Goal: Information Seeking & Learning: Learn about a topic

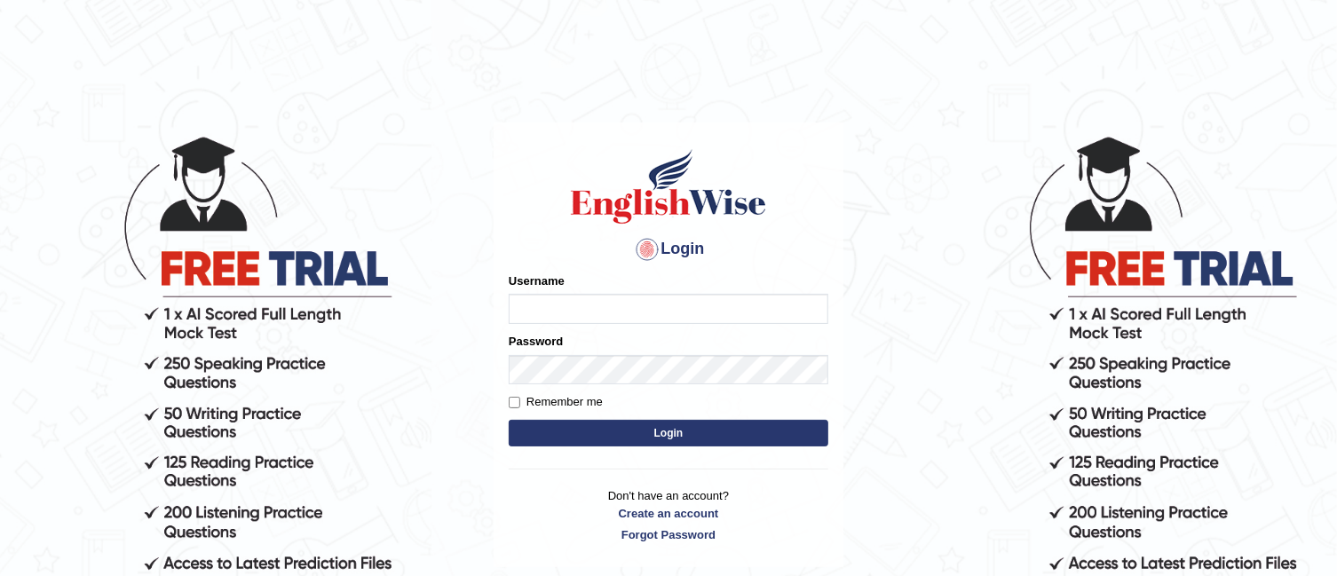
type input "TAKhalid"
click at [645, 427] on button "Login" at bounding box center [669, 433] width 320 height 27
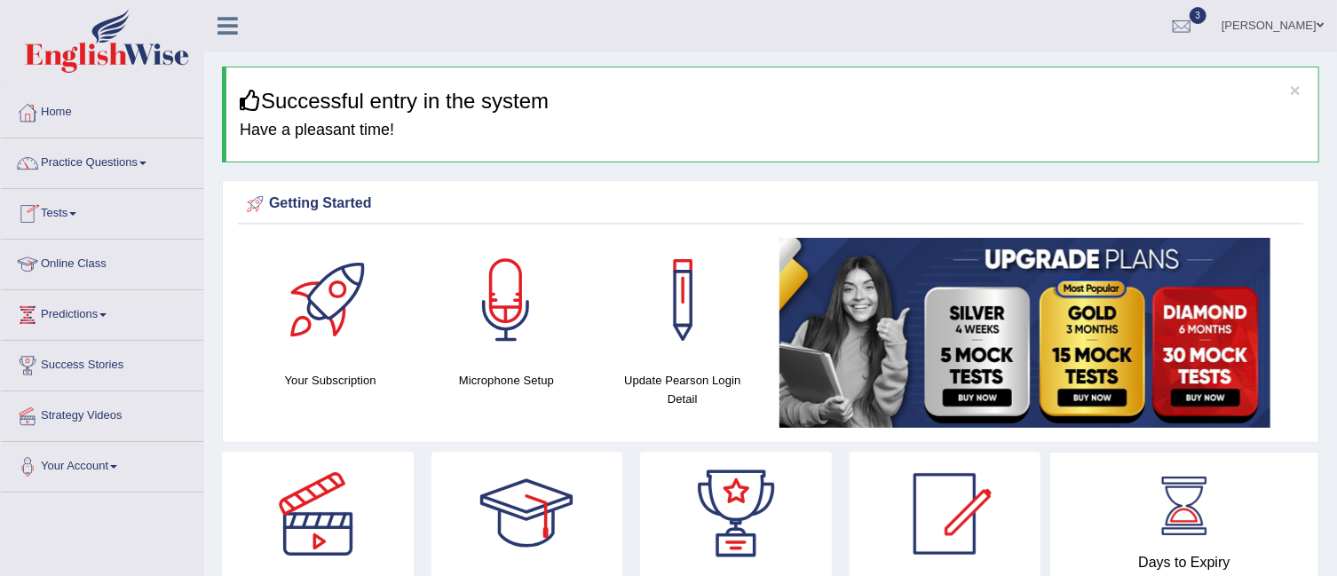
click at [79, 206] on link "Tests" at bounding box center [102, 211] width 202 height 44
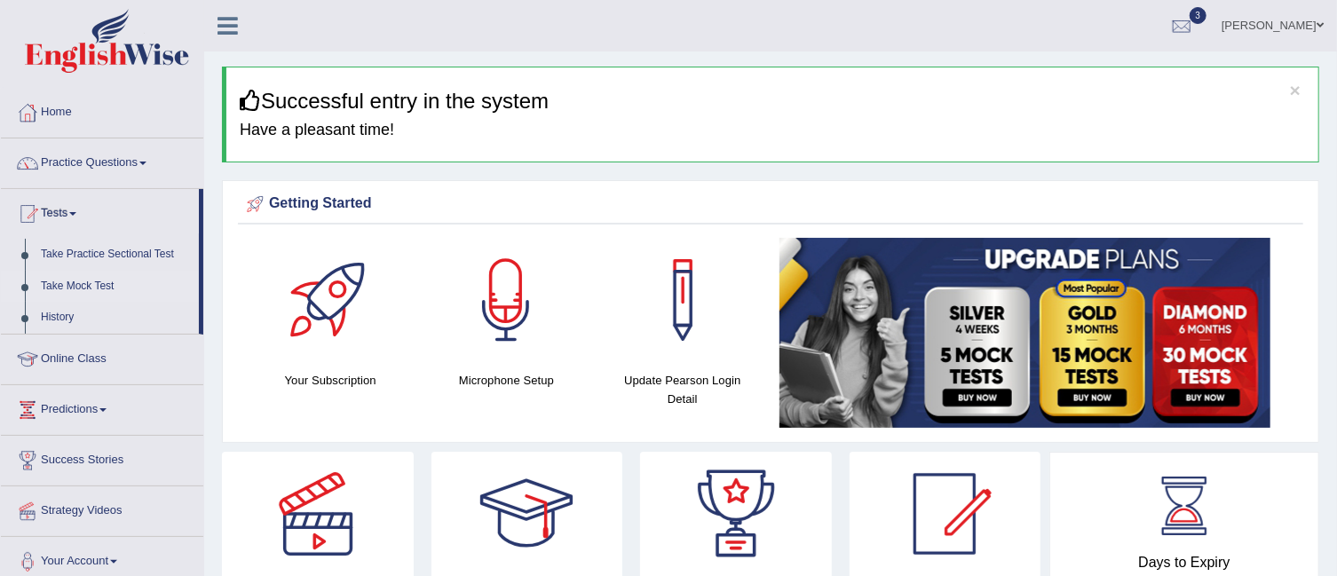
click at [88, 278] on link "Take Mock Test" at bounding box center [116, 287] width 166 height 32
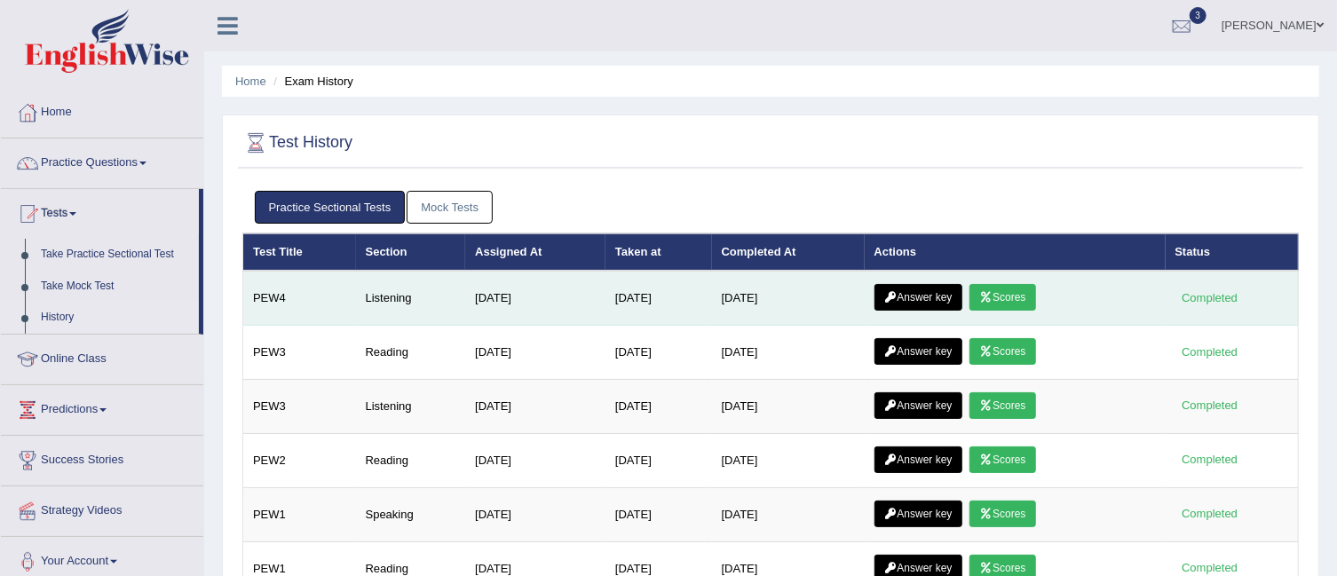
click at [1000, 291] on link "Scores" at bounding box center [1002, 297] width 66 height 27
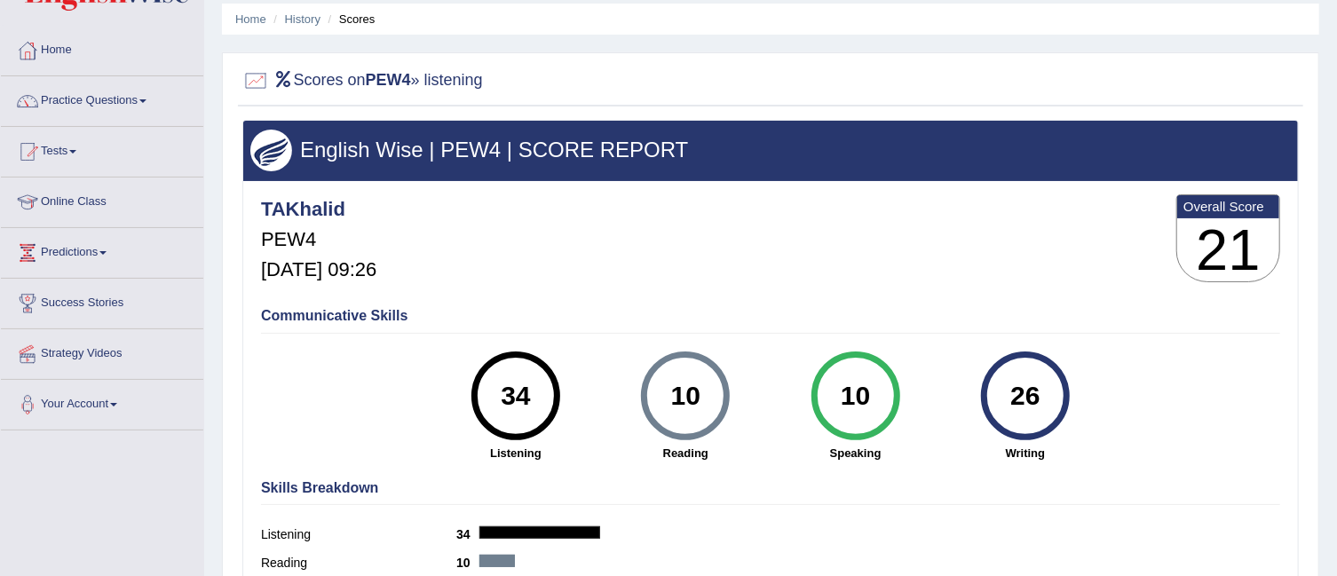
scroll to position [18, 0]
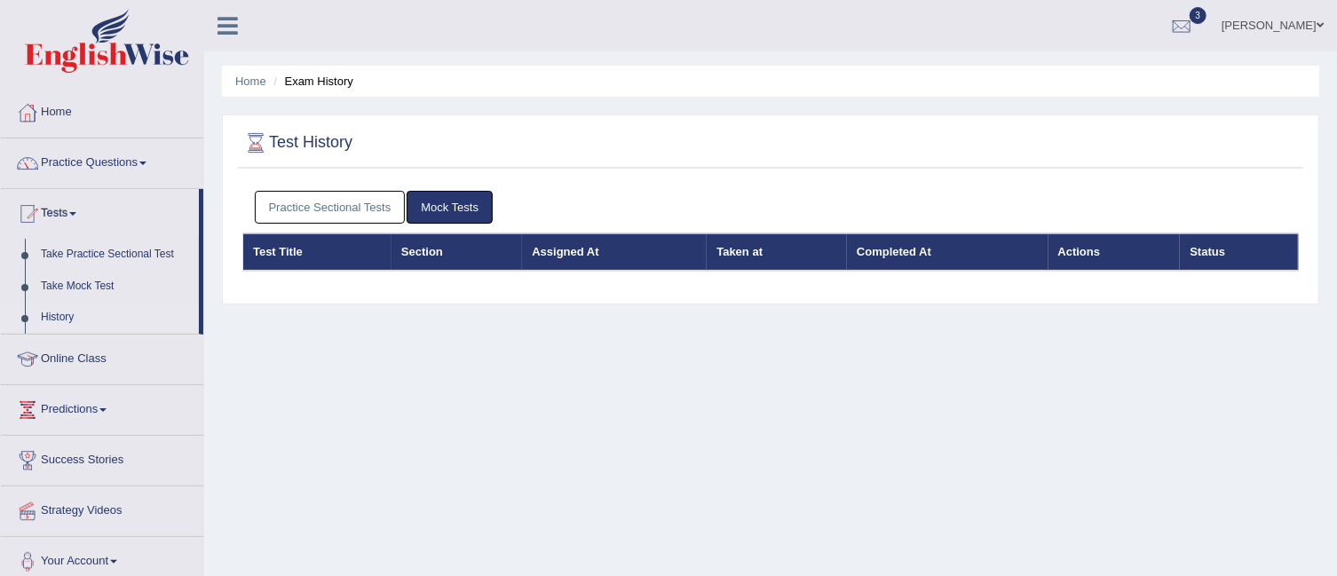
click at [361, 213] on link "Practice Sectional Tests" at bounding box center [330, 207] width 151 height 33
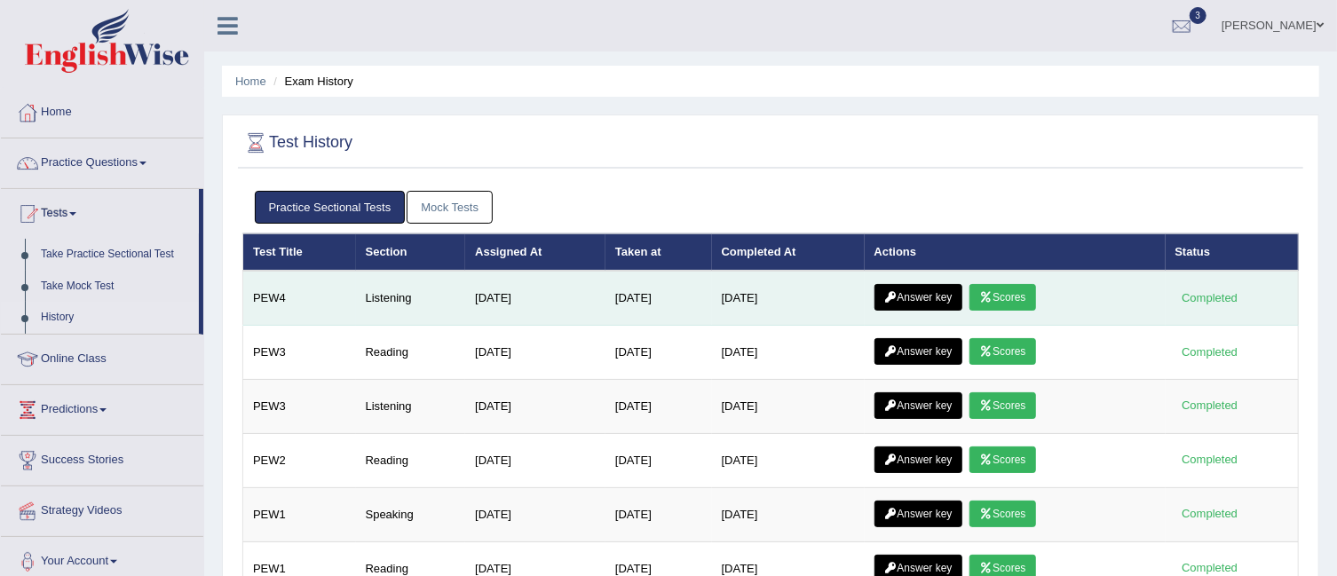
click at [936, 291] on link "Answer key" at bounding box center [918, 297] width 88 height 27
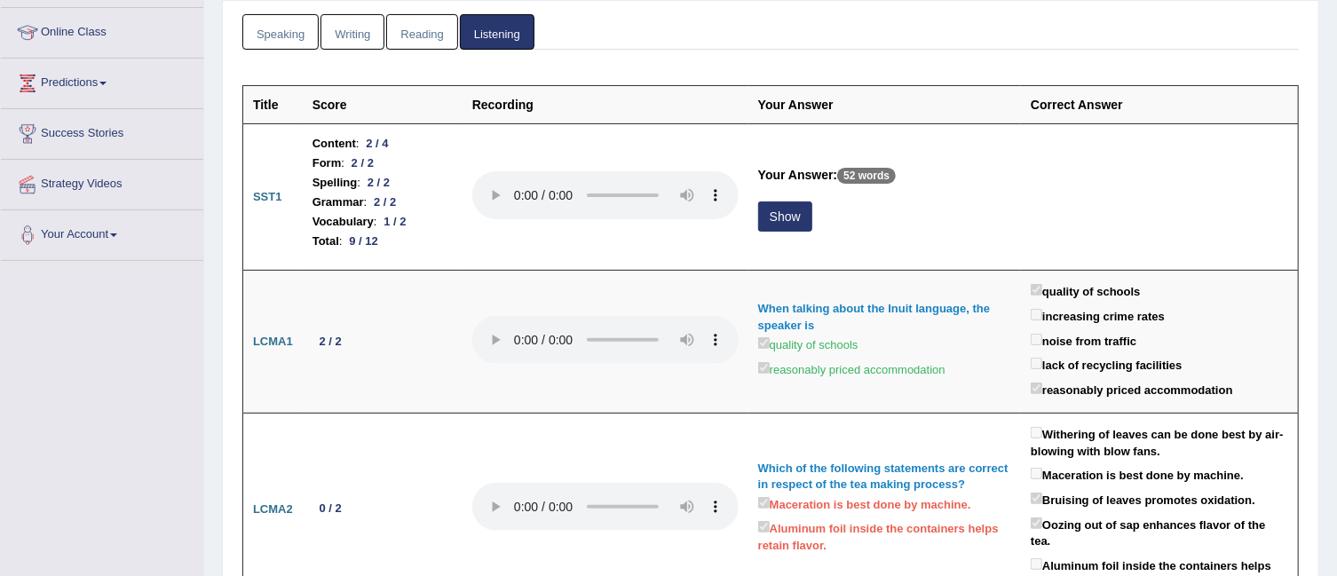
scroll to position [49, 0]
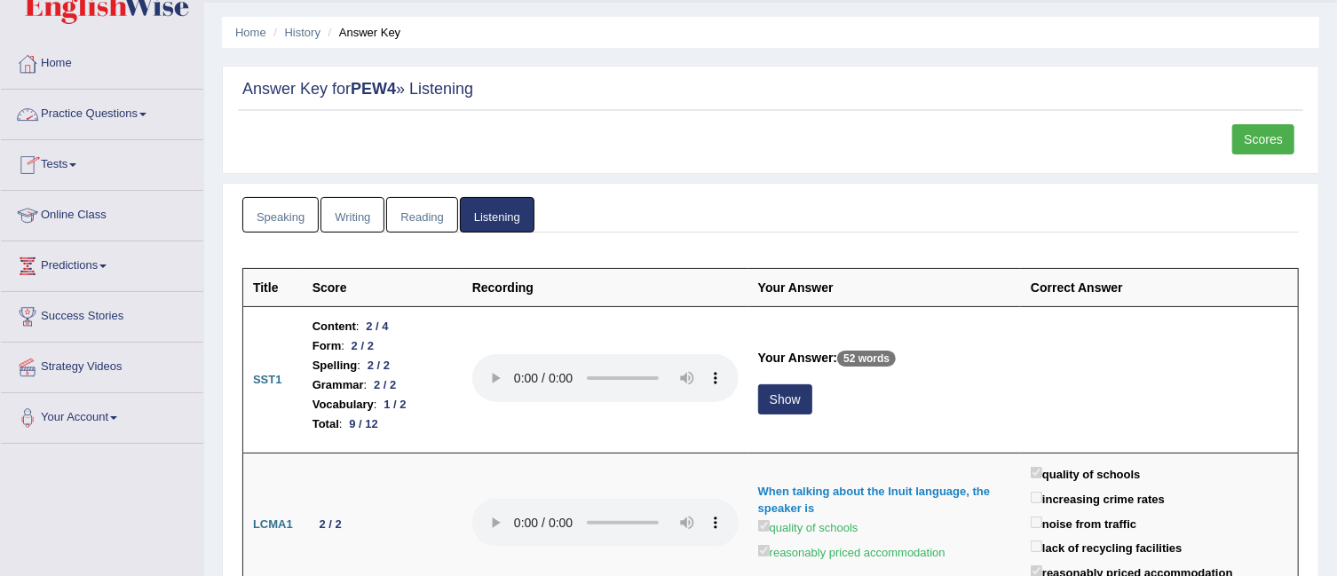
click at [157, 110] on link "Practice Questions" at bounding box center [102, 112] width 202 height 44
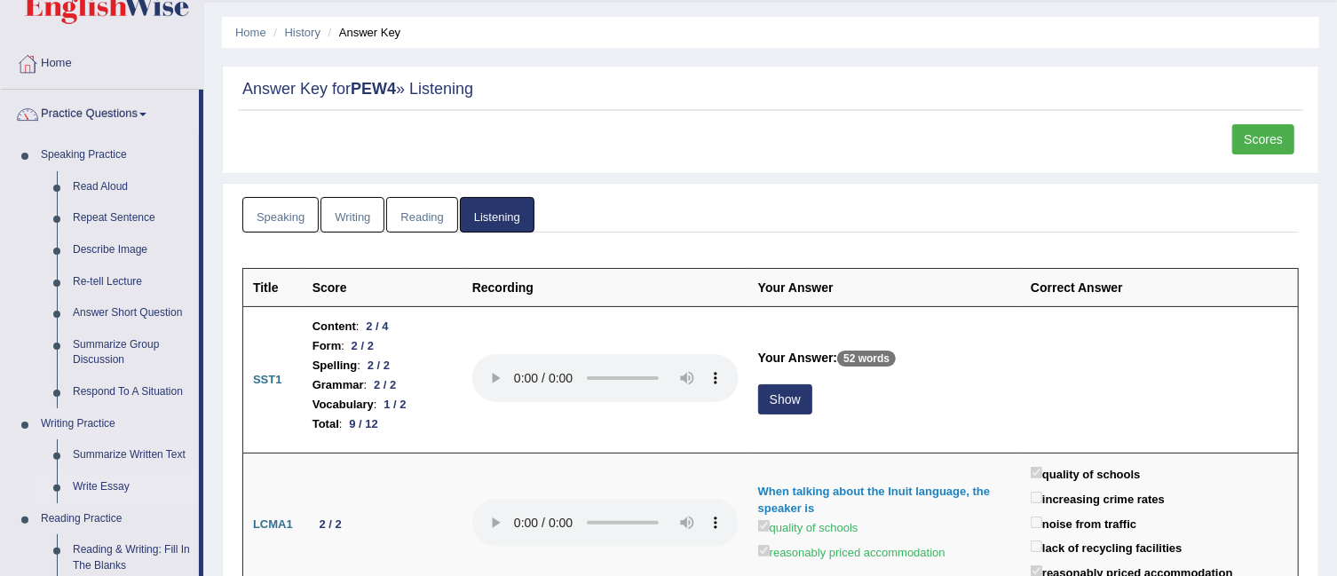
click at [104, 486] on link "Write Essay" at bounding box center [132, 487] width 134 height 32
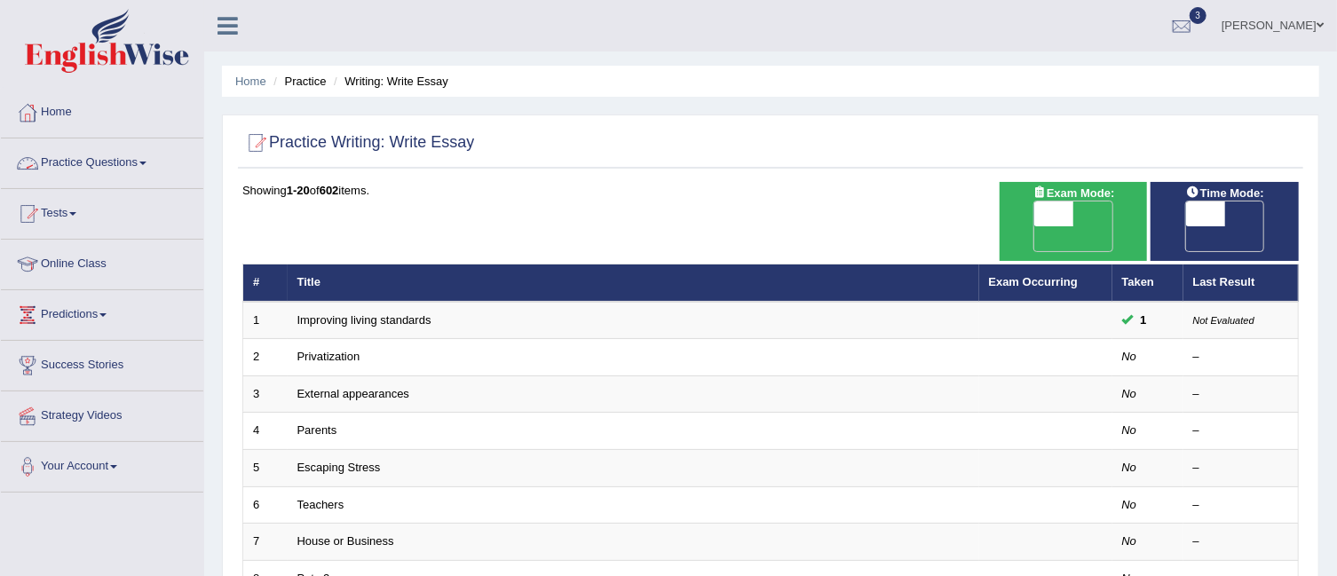
click at [145, 169] on link "Practice Questions" at bounding box center [102, 160] width 202 height 44
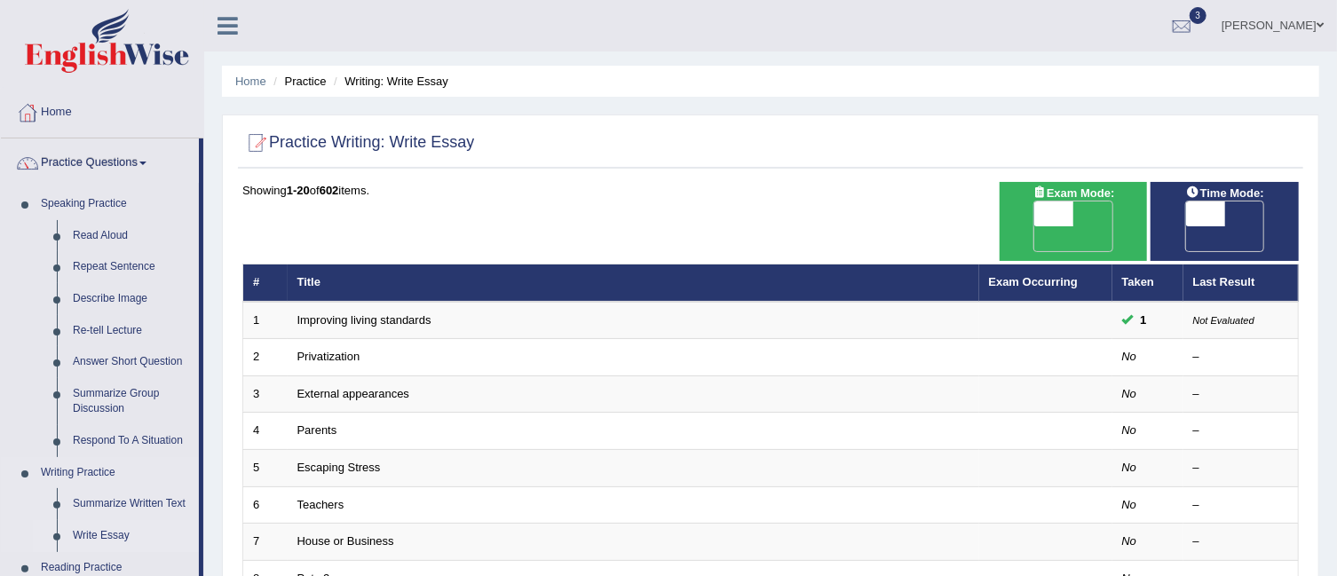
click at [108, 531] on link "Write Essay" at bounding box center [132, 536] width 134 height 32
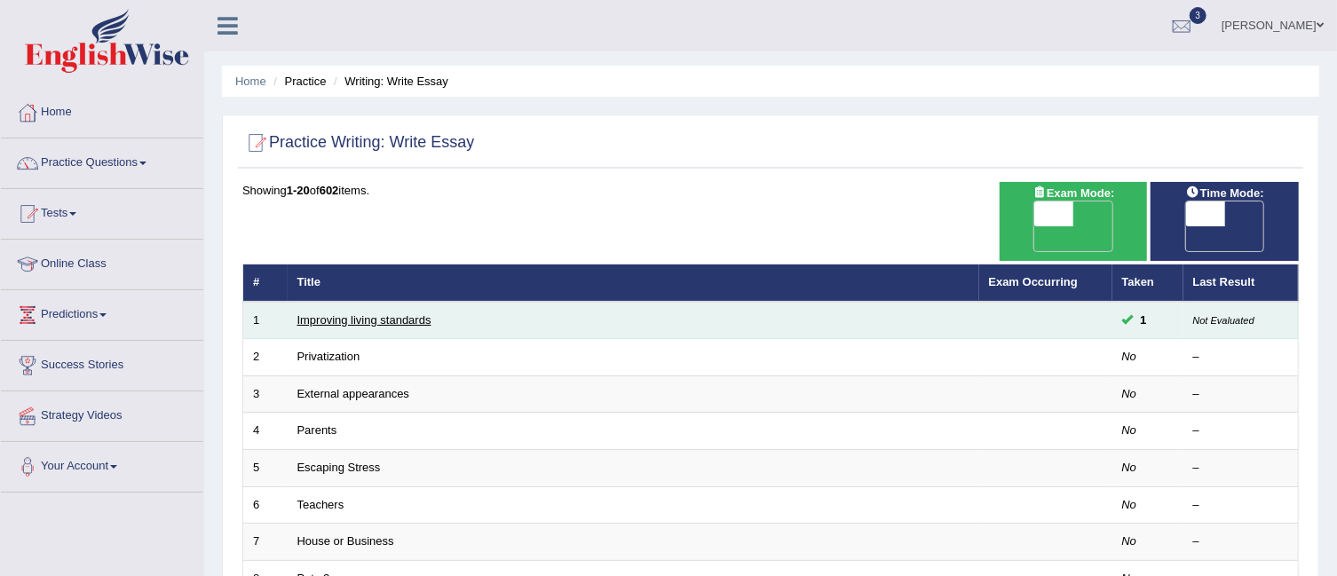
click at [410, 313] on link "Improving living standards" at bounding box center [364, 319] width 134 height 13
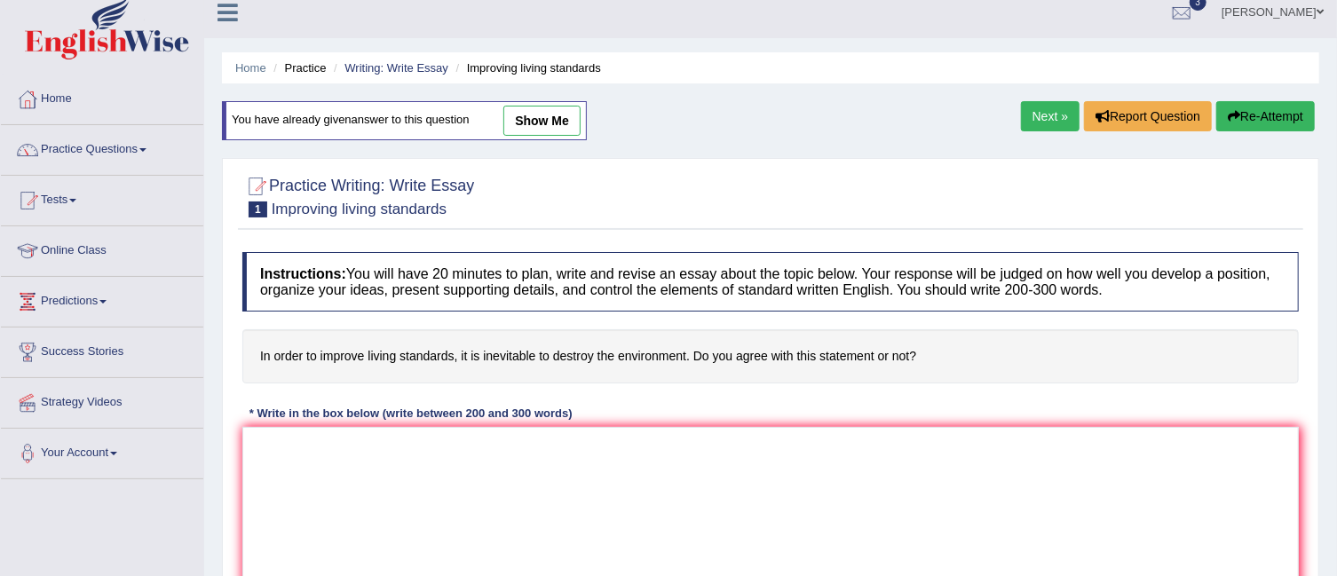
scroll to position [7, 0]
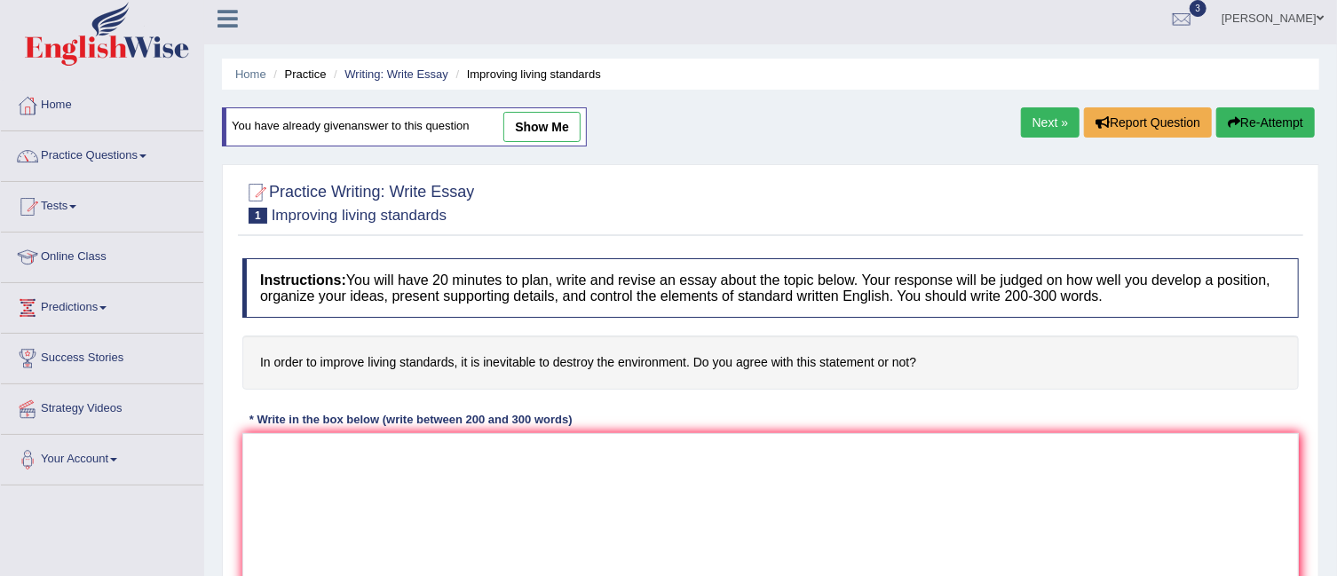
click at [385, 212] on small "Improving living standards" at bounding box center [359, 215] width 175 height 17
click at [557, 121] on link "show me" at bounding box center [541, 127] width 77 height 30
type textarea "The increasing influence of improving living standards on our lives has ignited…"
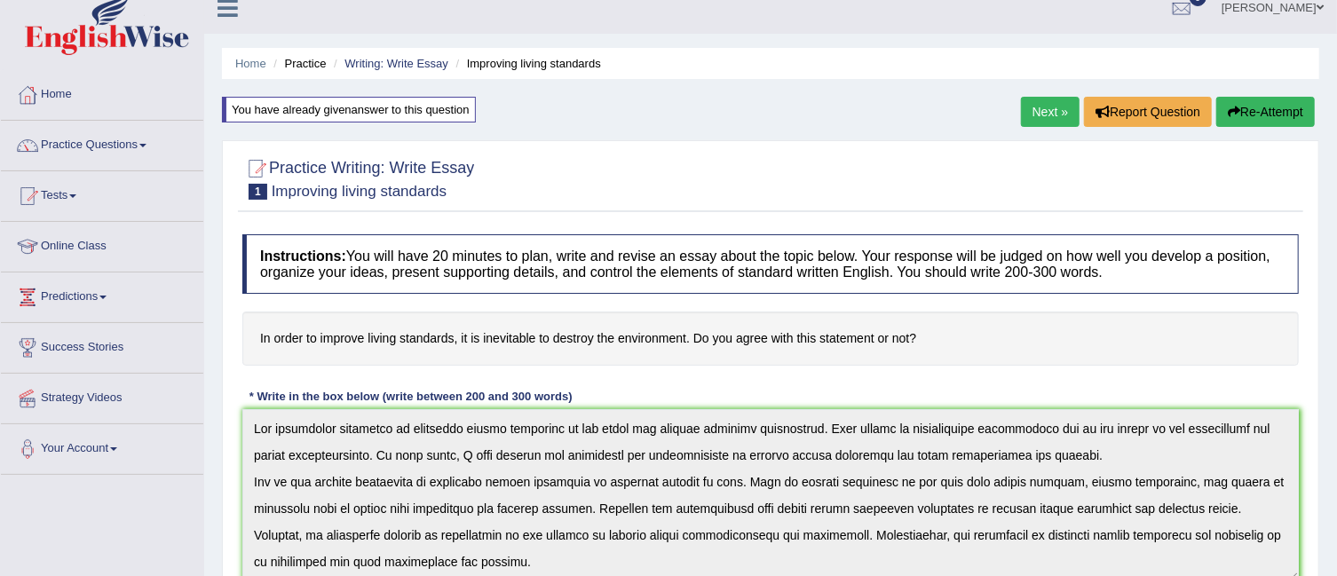
scroll to position [0, 0]
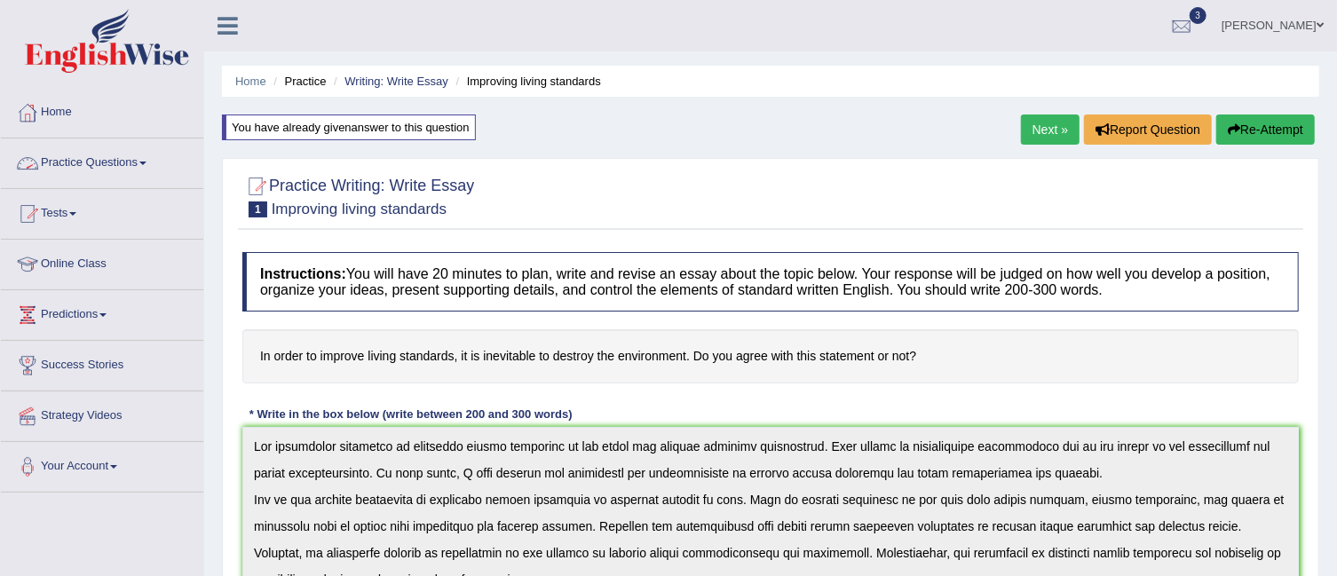
click at [150, 159] on link "Practice Questions" at bounding box center [102, 160] width 202 height 44
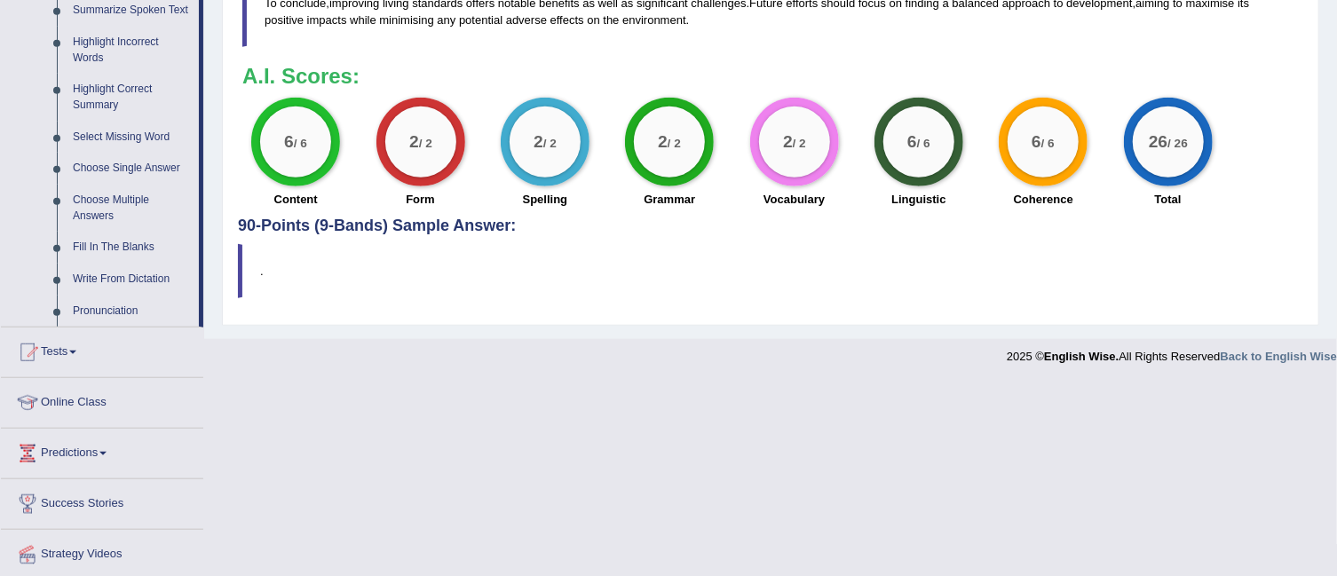
scroll to position [811, 0]
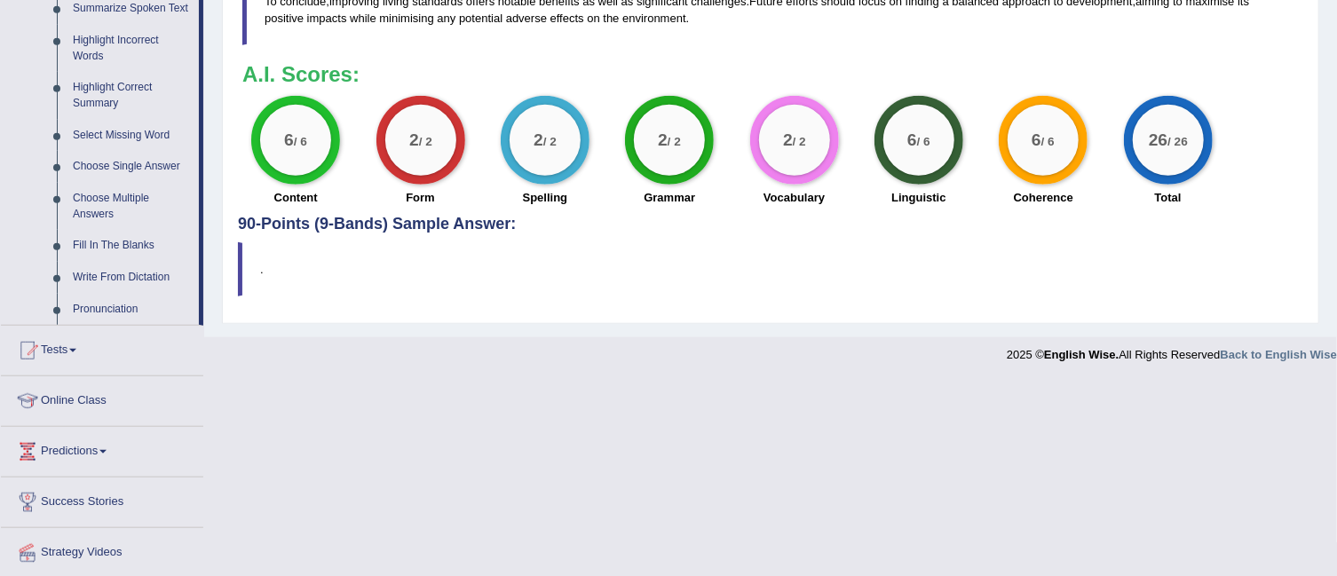
click at [115, 452] on link "Predictions" at bounding box center [102, 449] width 202 height 44
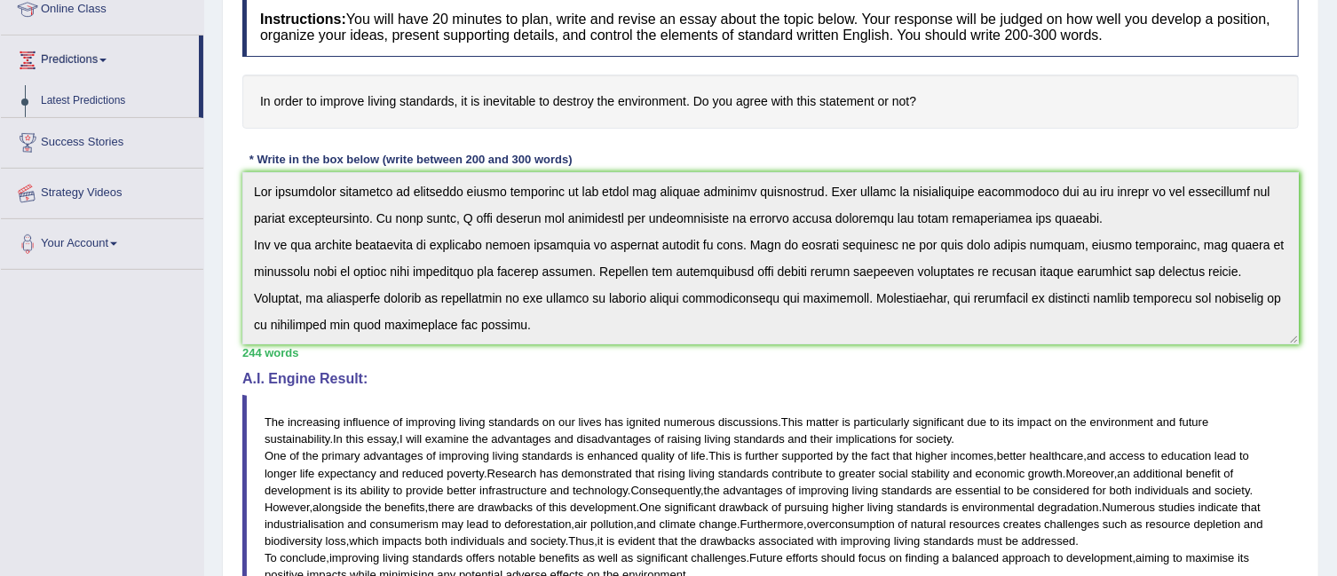
scroll to position [232, 0]
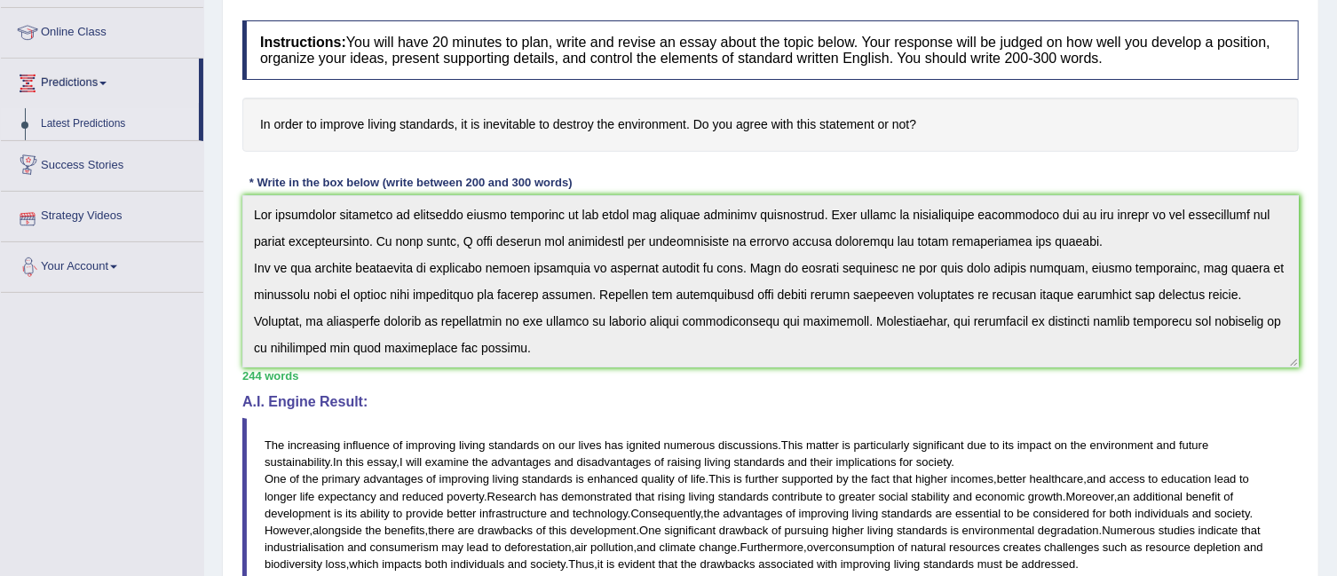
click at [91, 121] on link "Latest Predictions" at bounding box center [116, 124] width 166 height 32
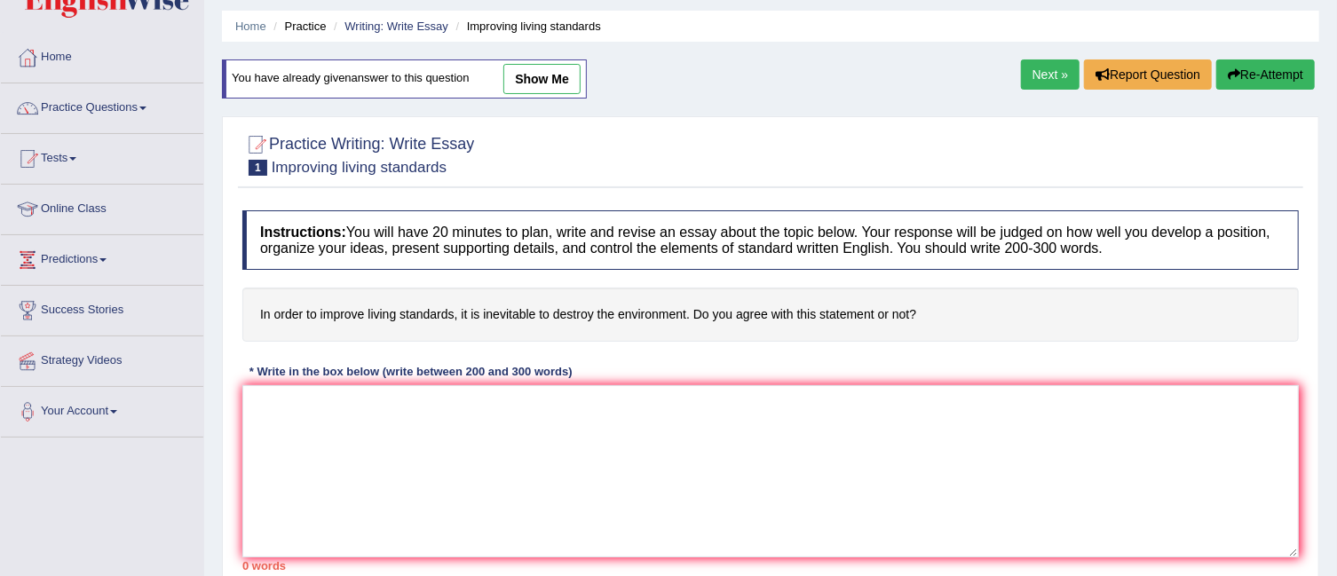
scroll to position [51, 0]
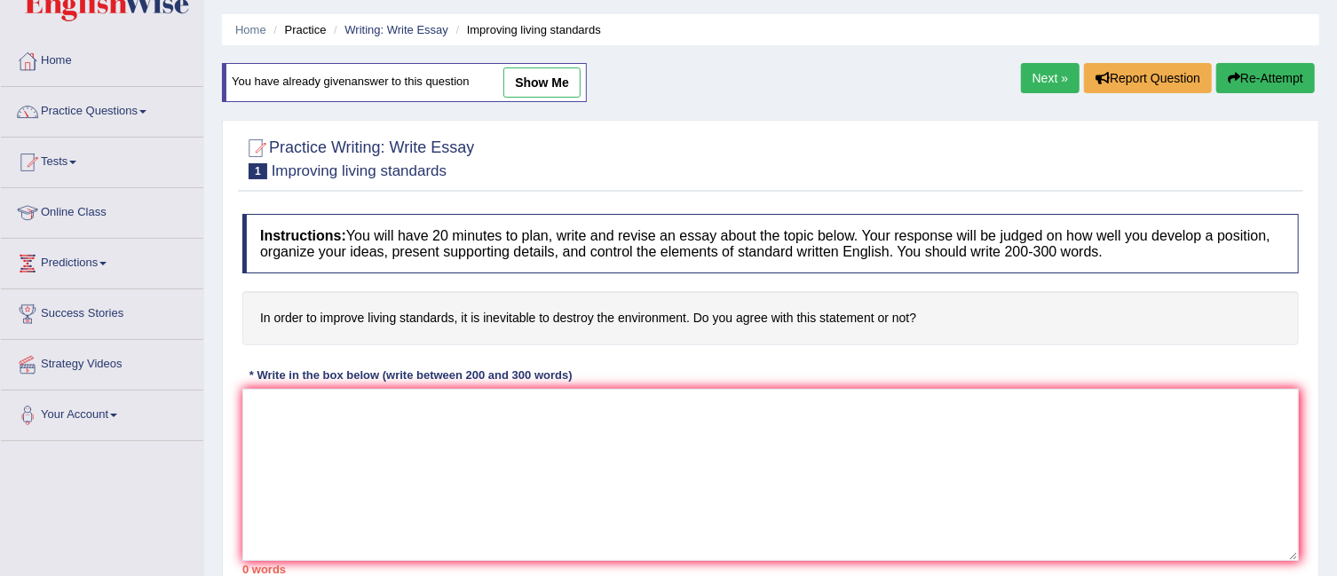
click at [552, 83] on link "show me" at bounding box center [541, 82] width 77 height 30
type textarea "The increasing influence of improving living standards on our lives has ignited…"
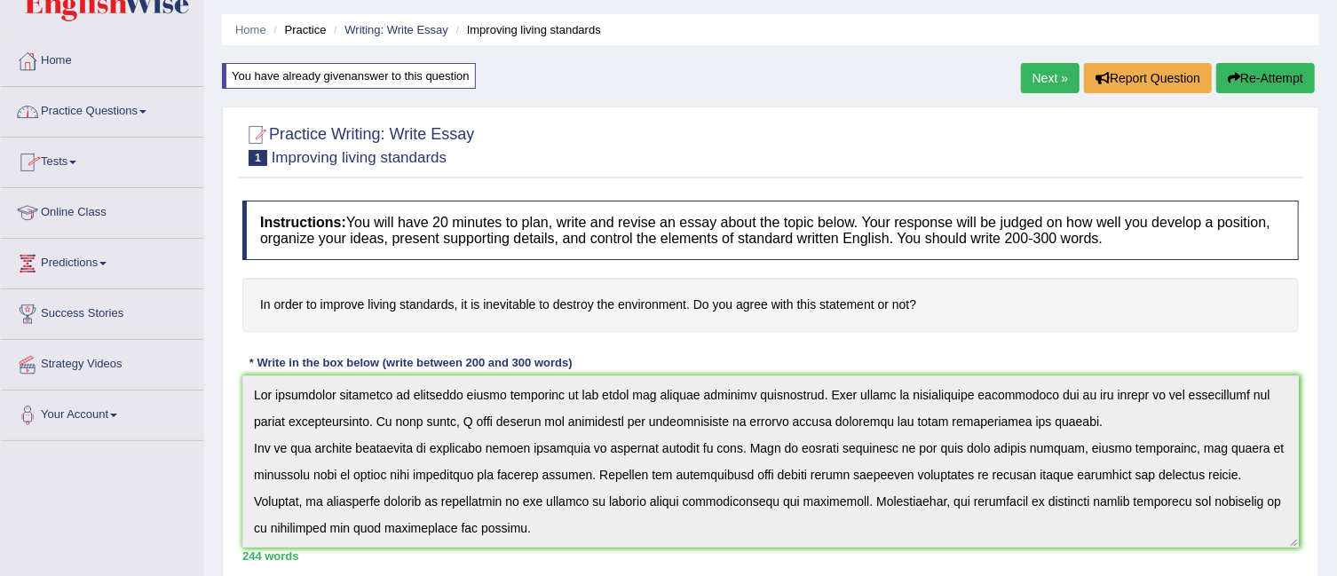
click at [141, 112] on link "Practice Questions" at bounding box center [102, 109] width 202 height 44
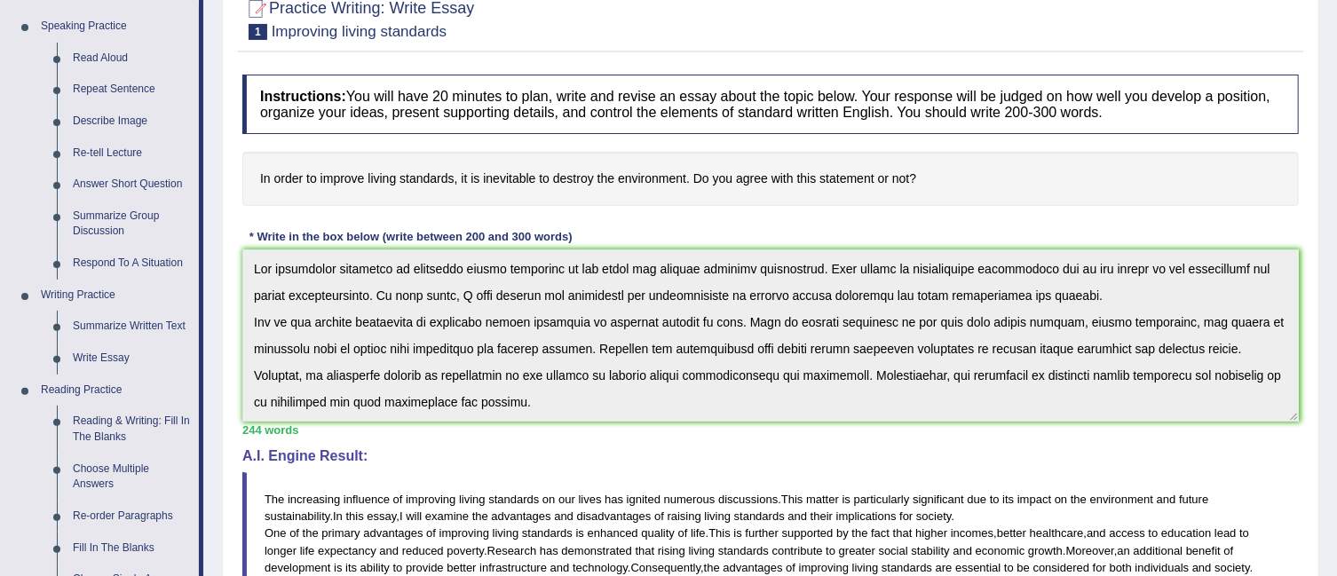
scroll to position [191, 0]
